Goal: Task Accomplishment & Management: Use online tool/utility

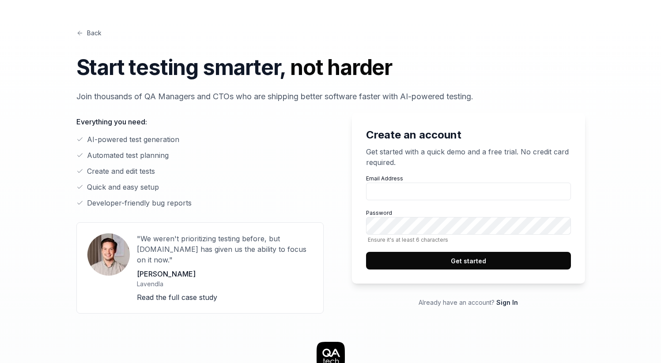
click at [115, 118] on p "Everything you need:" at bounding box center [199, 122] width 247 height 11
click at [142, 85] on div "Start testing smarter, not harder Join thousands of QA Managers and CTOs who ar…" at bounding box center [330, 77] width 509 height 51
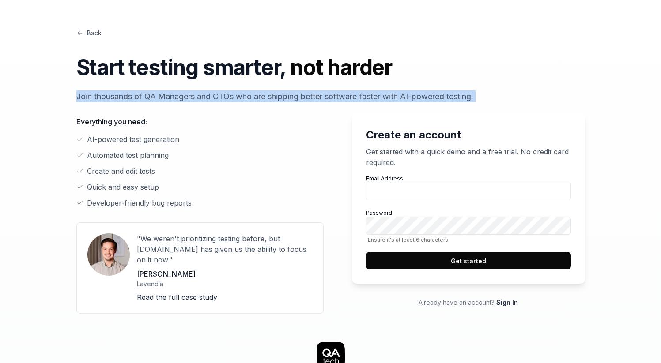
click at [142, 85] on div "Start testing smarter, not harder Join thousands of QA Managers and CTOs who ar…" at bounding box center [330, 77] width 509 height 51
click at [152, 98] on p "Join thousands of QA Managers and CTOs who are shipping better software faster …" at bounding box center [330, 97] width 509 height 12
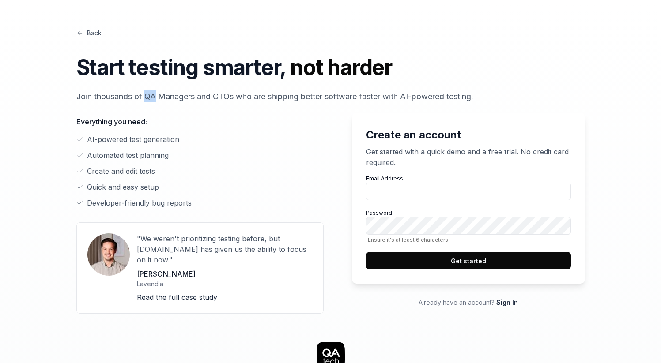
click at [152, 98] on p "Join thousands of QA Managers and CTOs who are shipping better software faster …" at bounding box center [330, 97] width 509 height 12
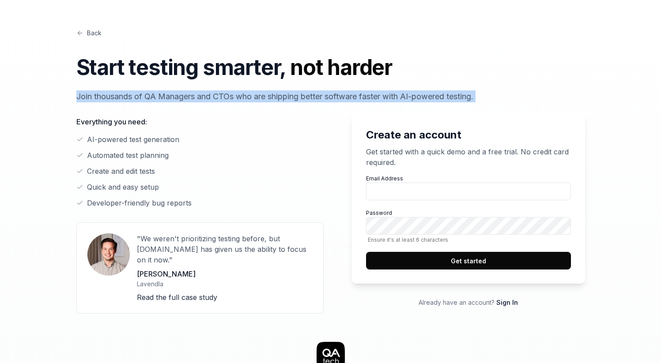
click at [152, 98] on p "Join thousands of QA Managers and CTOs who are shipping better software faster …" at bounding box center [330, 97] width 509 height 12
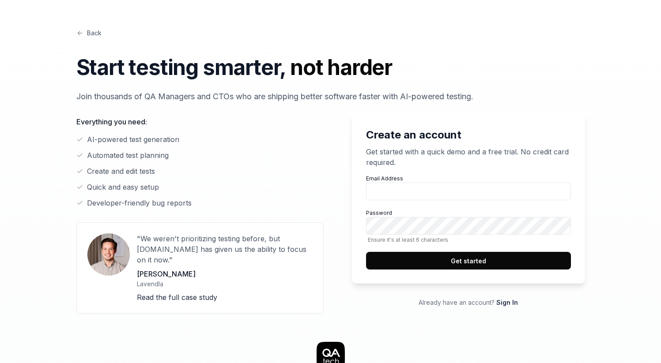
click at [161, 108] on div "Everything you need: AI-powered test generation Automated test planning Create …" at bounding box center [199, 207] width 247 height 211
click at [325, 98] on p "Join thousands of QA Managers and CTOs who are shipping better software faster …" at bounding box center [330, 97] width 509 height 12
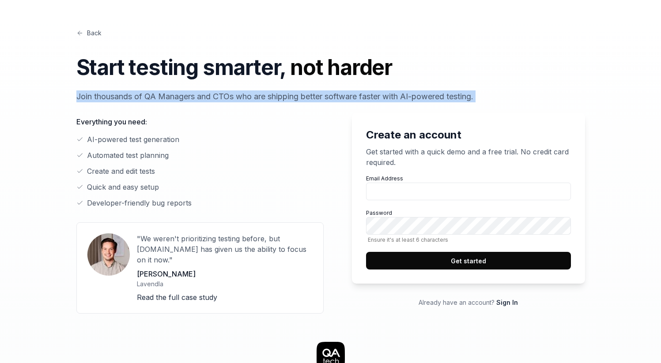
click at [325, 98] on p "Join thousands of QA Managers and CTOs who are shipping better software faster …" at bounding box center [330, 97] width 509 height 12
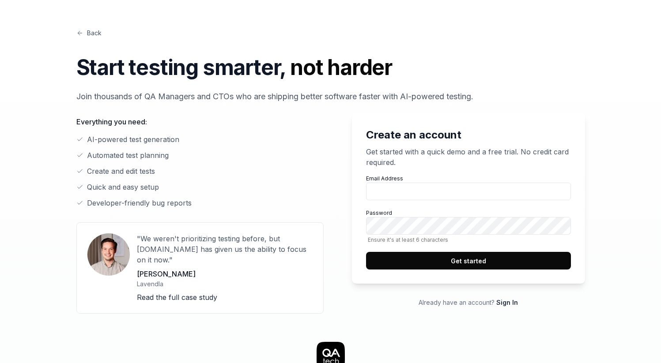
click at [181, 138] on li "AI-powered test generation" at bounding box center [199, 139] width 247 height 11
click at [179, 138] on li "AI-powered test generation" at bounding box center [199, 139] width 247 height 11
click at [174, 139] on li "AI-powered test generation" at bounding box center [199, 139] width 247 height 11
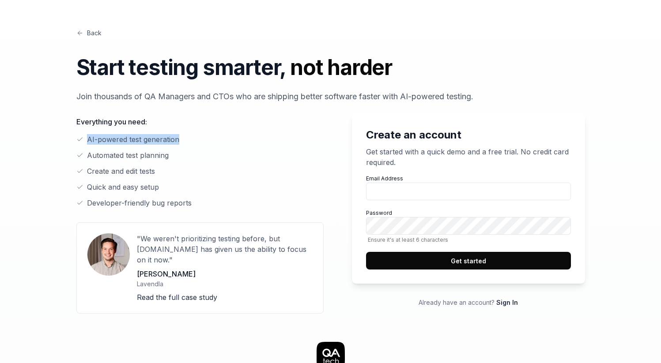
click at [174, 139] on li "AI-powered test generation" at bounding box center [199, 139] width 247 height 11
click at [205, 159] on li "Automated test planning" at bounding box center [199, 155] width 247 height 11
click at [430, 203] on div "Email Address Password Ensure it's at least 6 characters Get started" at bounding box center [468, 222] width 205 height 95
click at [430, 197] on input "Email Address" at bounding box center [468, 192] width 205 height 18
click at [315, 154] on li "Automated test planning" at bounding box center [199, 155] width 247 height 11
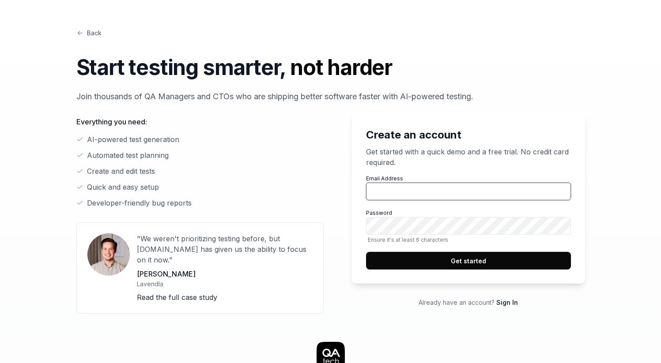
click at [394, 188] on input "Email Address" at bounding box center [468, 192] width 205 height 18
type input "[PERSON_NAME][EMAIL_ADDRESS][DOMAIN_NAME]"
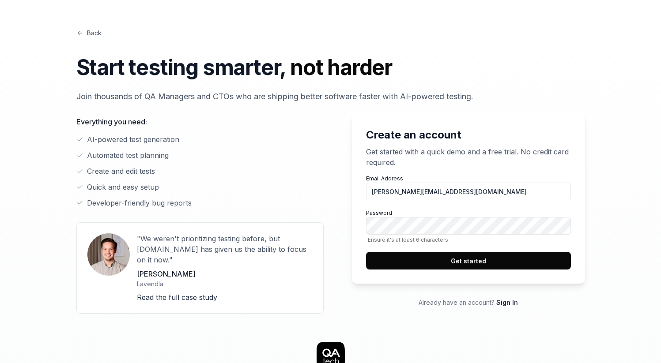
click at [612, 224] on div "Back Start testing smarter, not harder Join thousands of QA Managers and CTOs w…" at bounding box center [330, 367] width 565 height 734
click at [460, 259] on button "Get started" at bounding box center [468, 261] width 205 height 18
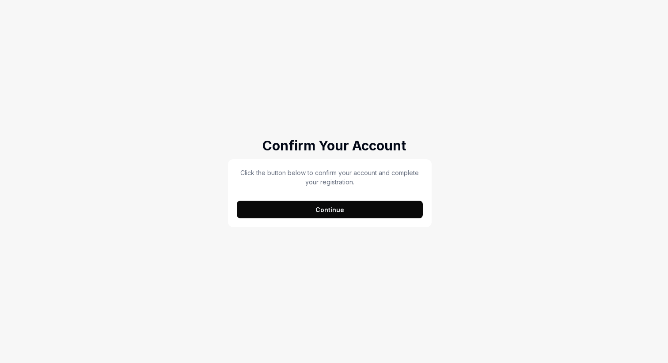
click at [344, 204] on button "Continue" at bounding box center [330, 210] width 186 height 18
click at [467, 166] on div "Confirm Your Account Click the button below to confirm your account and complet…" at bounding box center [334, 181] width 668 height 363
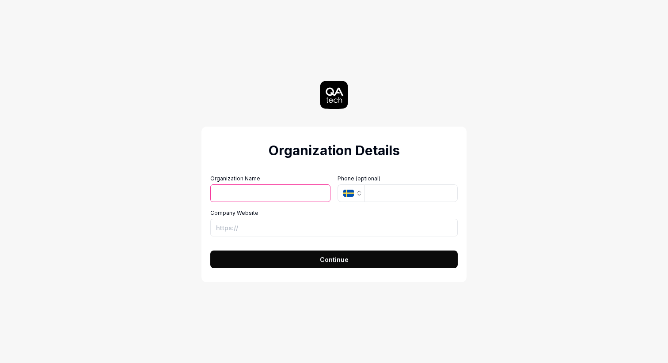
click at [310, 187] on input "Organization Name" at bounding box center [270, 194] width 120 height 18
type input "[PERSON_NAME]"
click at [390, 196] on input "tel" at bounding box center [410, 194] width 93 height 18
click at [302, 219] on input "Company Website" at bounding box center [333, 228] width 247 height 18
click at [302, 221] on input "Company Website" at bounding box center [333, 228] width 247 height 18
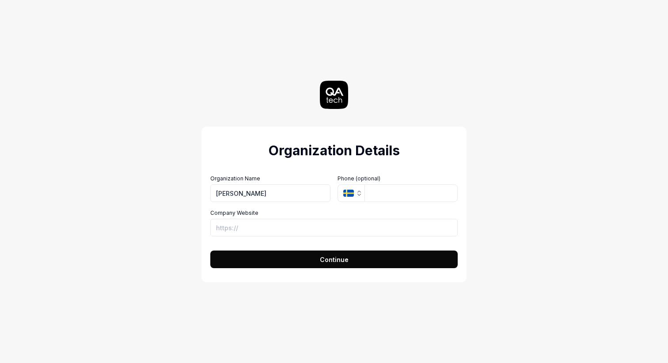
click at [313, 261] on button "Continue" at bounding box center [333, 260] width 247 height 18
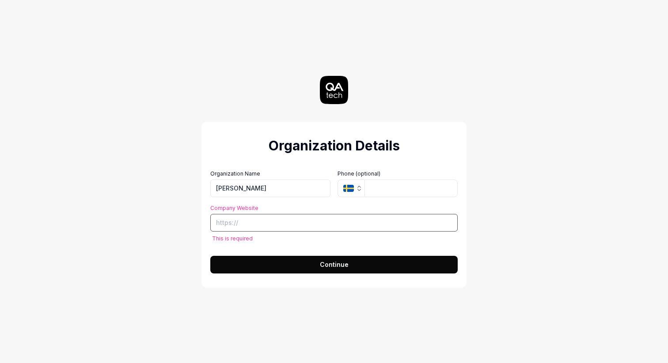
click at [274, 228] on input "Company Website" at bounding box center [333, 223] width 247 height 18
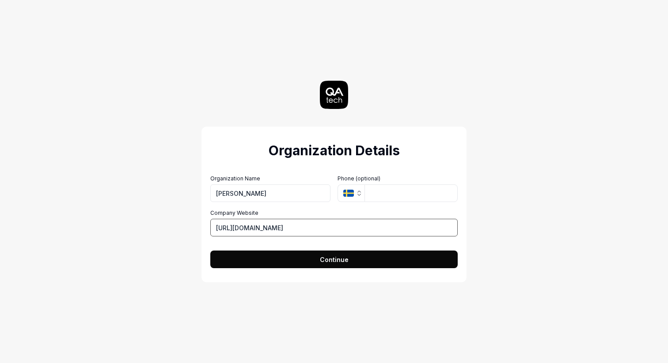
type input "[URL][DOMAIN_NAME]"
click at [374, 268] on button "Continue" at bounding box center [333, 260] width 247 height 18
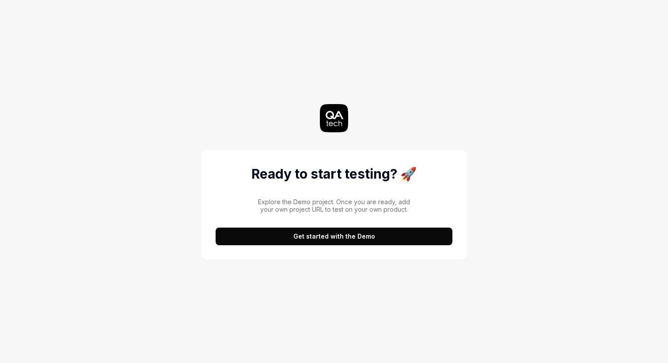
click at [338, 238] on button "Get started with the Demo" at bounding box center [333, 237] width 237 height 18
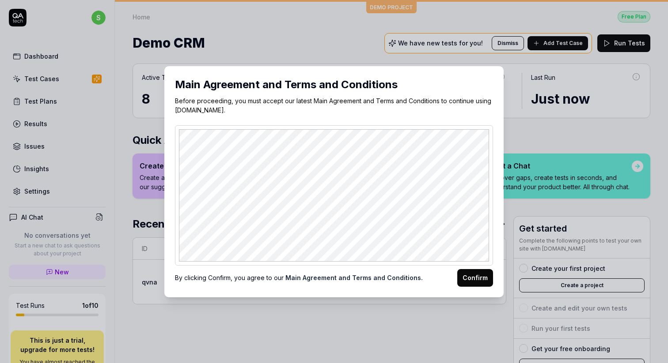
click at [468, 279] on button "Confirm" at bounding box center [475, 278] width 36 height 18
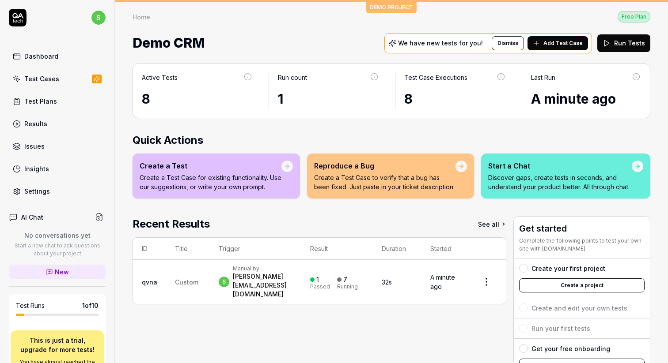
click at [37, 58] on div "Dashboard" at bounding box center [41, 56] width 34 height 9
drag, startPoint x: 383, startPoint y: 8, endPoint x: 384, endPoint y: 21, distance: 12.4
click at [384, 21] on div "Home Free Plan Home Free Plan Demo CRM We have new tests for you! Dismiss Add T…" at bounding box center [391, 28] width 553 height 53
click at [285, 94] on div "1" at bounding box center [329, 99] width 102 height 20
click at [204, 83] on div "Active Tests" at bounding box center [197, 81] width 111 height 16
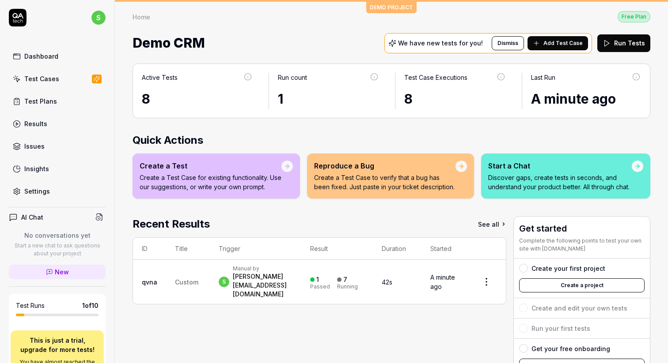
click at [163, 95] on div "8" at bounding box center [197, 99] width 111 height 20
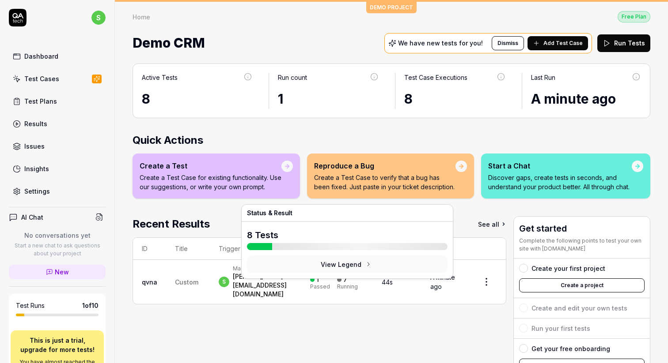
click at [330, 286] on div "1 Passed" at bounding box center [320, 282] width 20 height 15
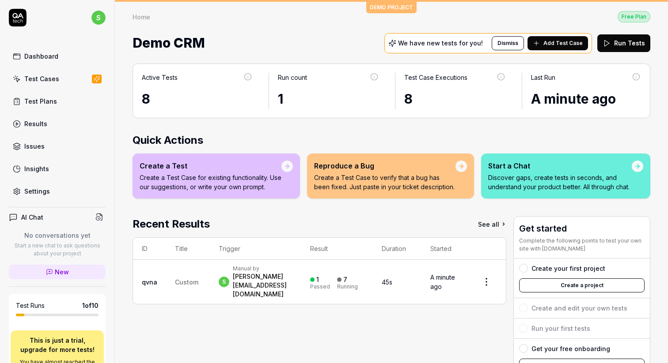
click at [292, 294] on div "[PERSON_NAME][EMAIL_ADDRESS][DOMAIN_NAME]" at bounding box center [263, 285] width 60 height 26
click at [301, 294] on td "s Manual by [PERSON_NAME][EMAIL_ADDRESS][DOMAIN_NAME]" at bounding box center [255, 282] width 91 height 44
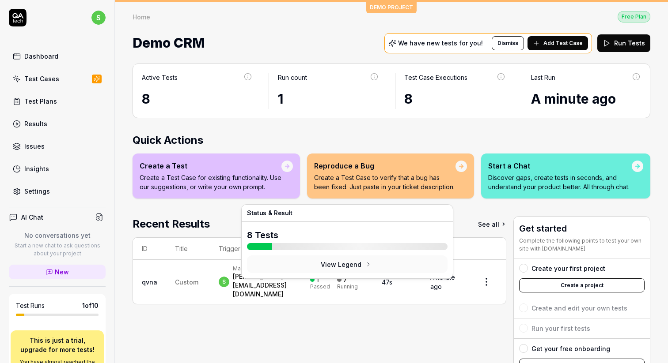
click at [392, 286] on time "47s" at bounding box center [386, 283] width 11 height 8
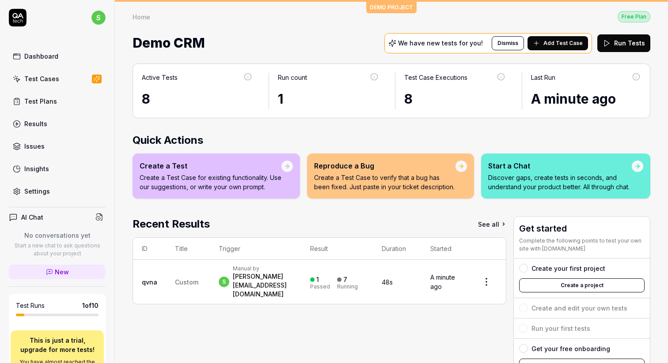
click at [400, 286] on td "48s" at bounding box center [397, 282] width 49 height 44
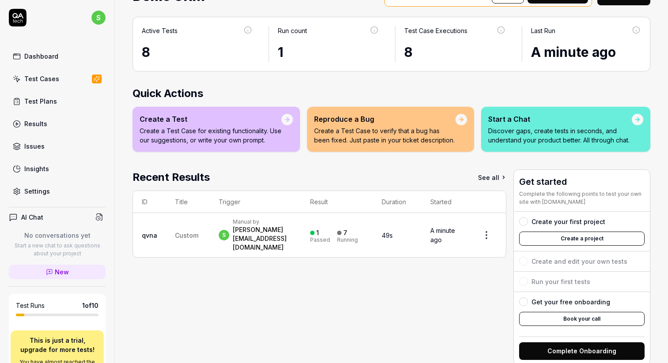
scroll to position [61, 0]
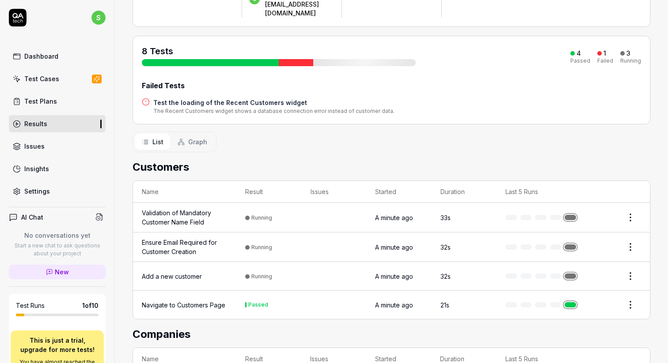
scroll to position [89, 0]
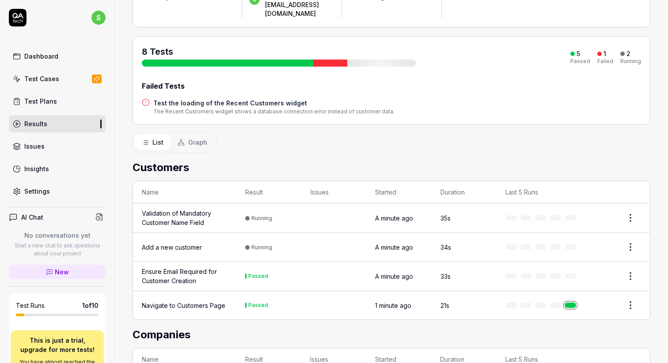
click at [202, 134] on button "Graph" at bounding box center [192, 142] width 44 height 16
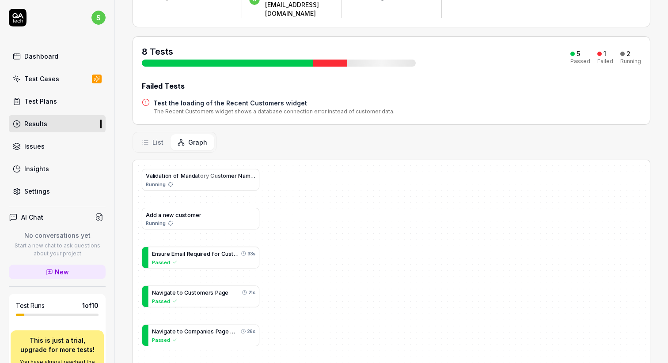
click at [149, 134] on button "List" at bounding box center [153, 142] width 36 height 16
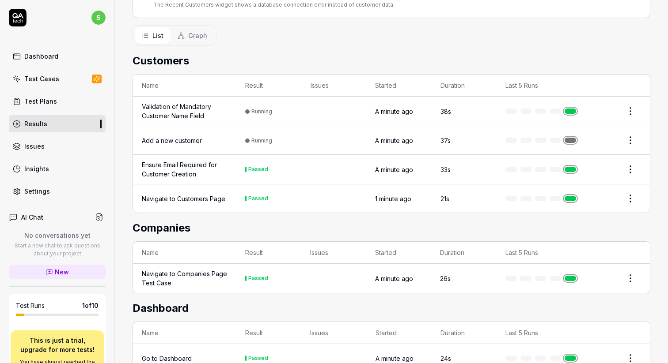
scroll to position [228, 0]
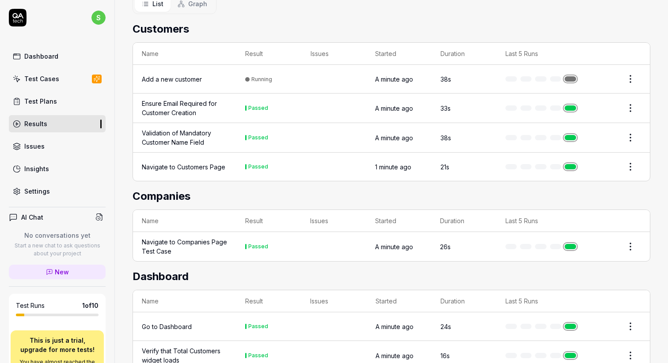
click at [161, 128] on div "Validation of Mandatory Customer Name Field" at bounding box center [185, 137] width 86 height 19
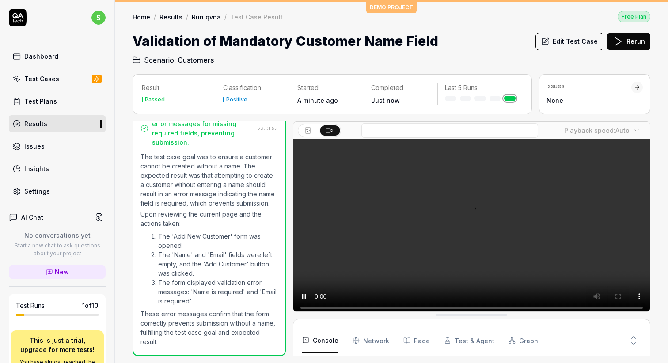
scroll to position [208, 0]
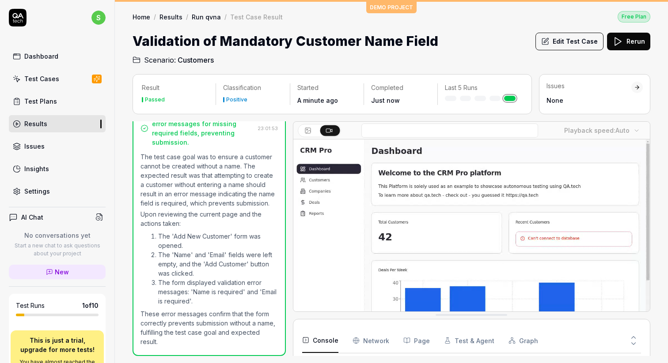
click at [358, 335] on Requests "Network" at bounding box center [370, 340] width 37 height 25
click at [413, 341] on button "Page" at bounding box center [416, 340] width 26 height 25
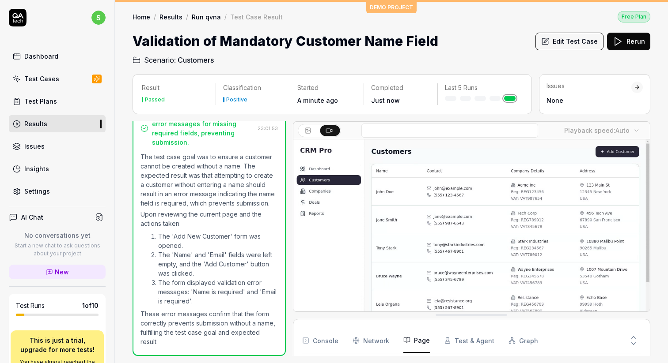
click at [627, 343] on button at bounding box center [633, 345] width 15 height 11
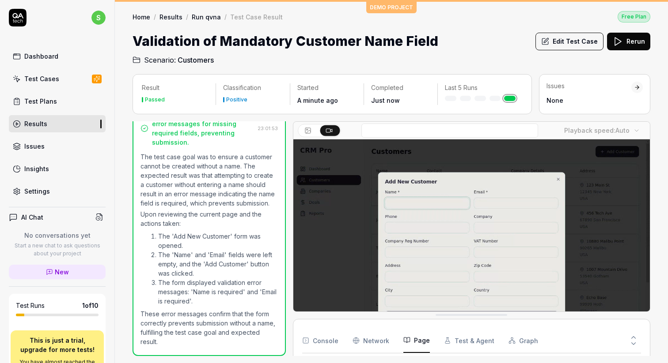
click at [628, 343] on button at bounding box center [633, 345] width 15 height 11
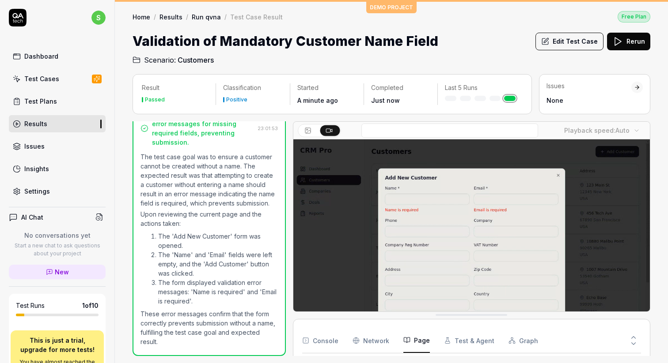
click at [628, 343] on button at bounding box center [633, 345] width 15 height 11
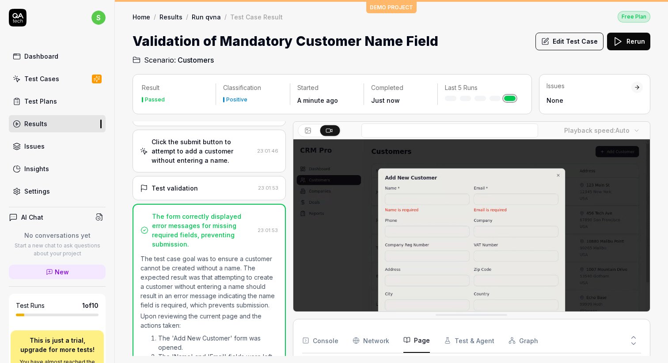
scroll to position [0, 0]
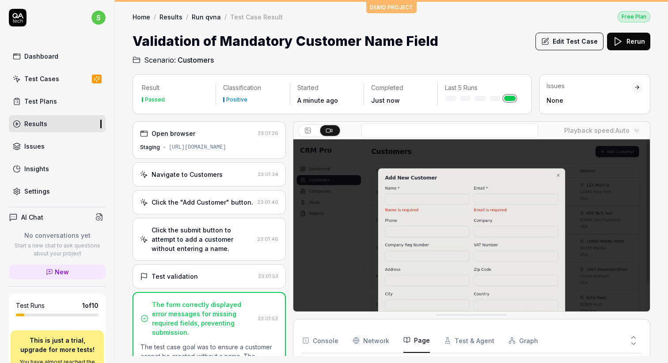
click at [164, 149] on div "Staging https://qacrmdemo.netlify.app/" at bounding box center [209, 147] width 138 height 8
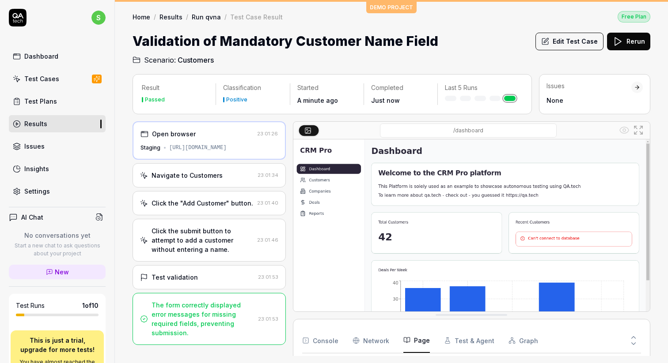
click at [174, 169] on div "Navigate to Customers 23:01:34" at bounding box center [208, 175] width 153 height 24
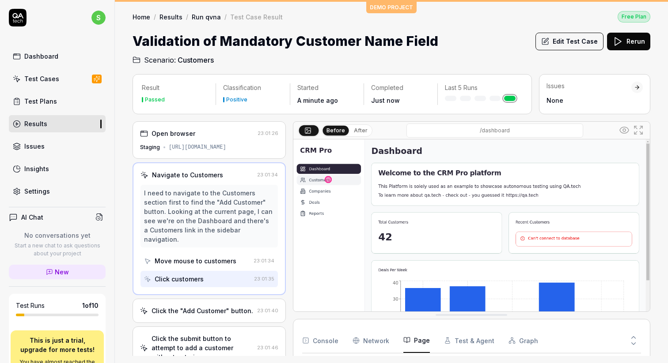
click at [194, 257] on div "Move mouse to customers" at bounding box center [196, 261] width 82 height 9
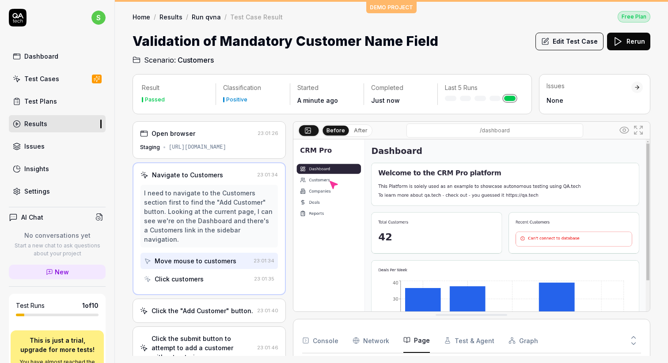
click at [187, 275] on div "Click customers" at bounding box center [179, 279] width 49 height 9
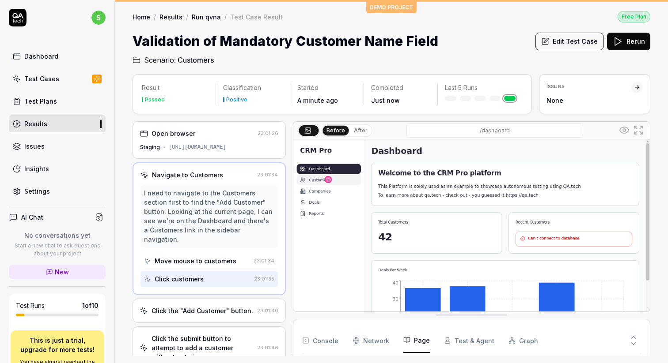
click at [186, 299] on div "Click the "Add Customer" button. 23:01:40" at bounding box center [208, 311] width 153 height 24
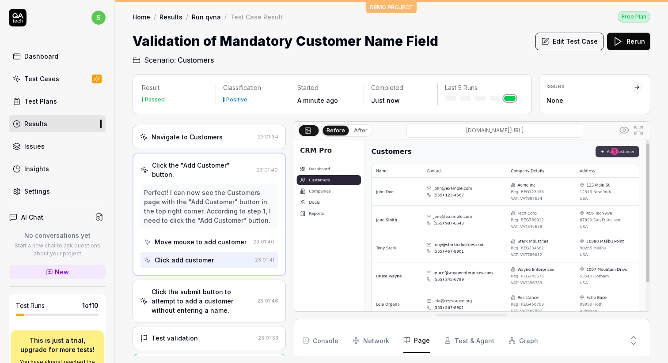
scroll to position [57, 0]
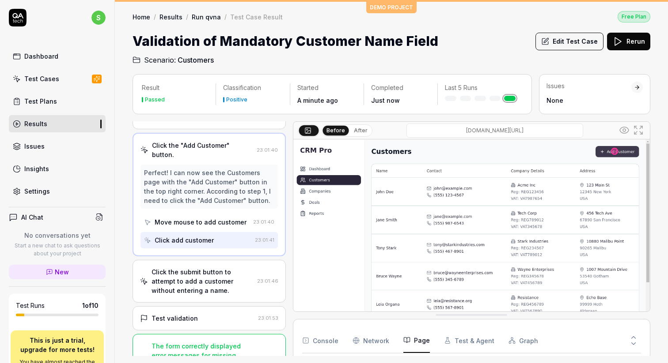
click at [213, 317] on div "Test validation" at bounding box center [197, 318] width 114 height 9
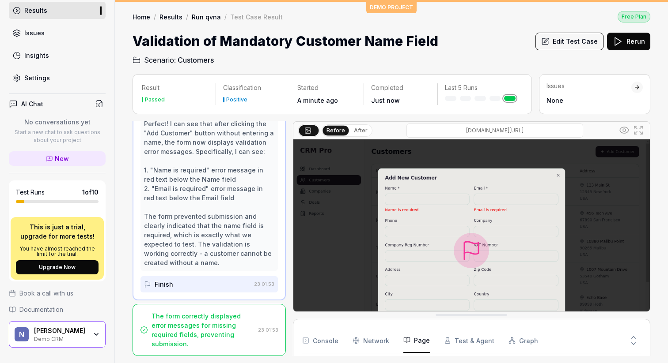
scroll to position [0, 0]
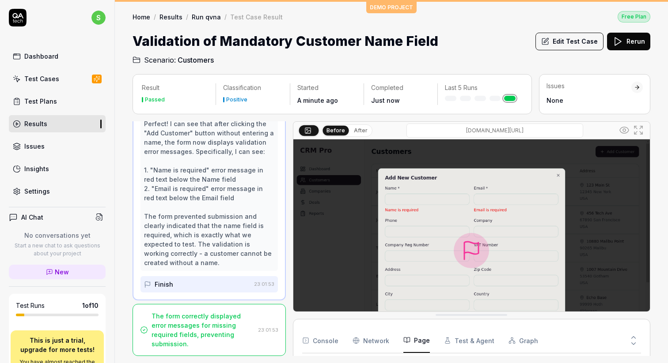
click at [35, 217] on h4 "AI Chat" at bounding box center [32, 217] width 22 height 9
click at [32, 215] on h4 "AI Chat" at bounding box center [32, 217] width 22 height 9
click at [34, 162] on link "Insights" at bounding box center [57, 168] width 97 height 17
